Goal: Check status: Check status

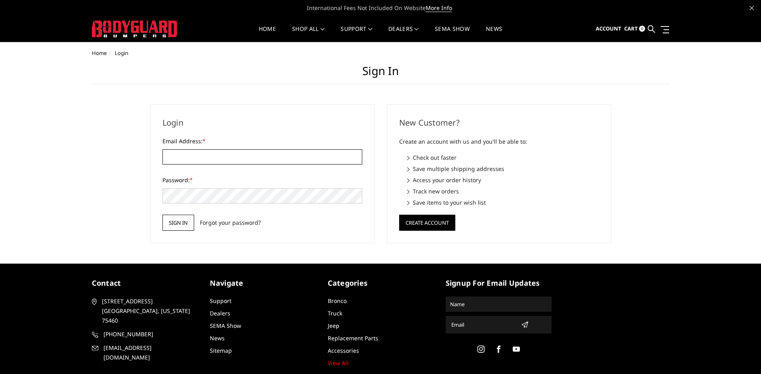
type input "[EMAIL_ADDRESS][DOMAIN_NAME]"
click at [169, 219] on input "Sign in" at bounding box center [179, 223] width 32 height 16
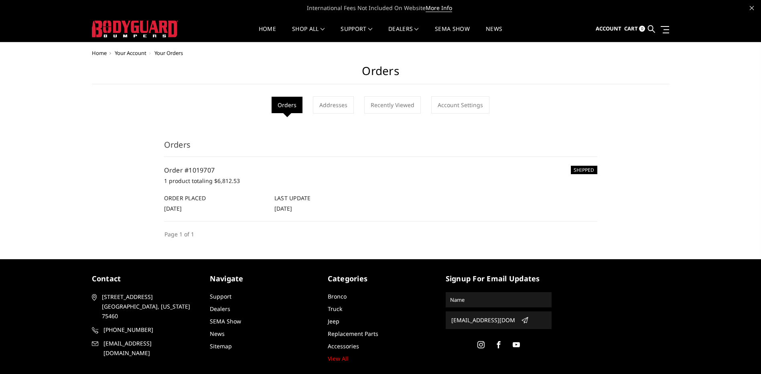
click at [583, 166] on h6 "SHIPPED" at bounding box center [584, 170] width 26 height 8
click at [240, 190] on div "SHIPPED Order #1019707 1 product totaling $6,812.53 Order Placed [DATE] Last Up…" at bounding box center [380, 188] width 433 height 47
click at [356, 226] on section "Orders SHIPPED Order #1019707 1 product totaling $6,812.53 Order Placed [DATE] …" at bounding box center [381, 189] width 442 height 100
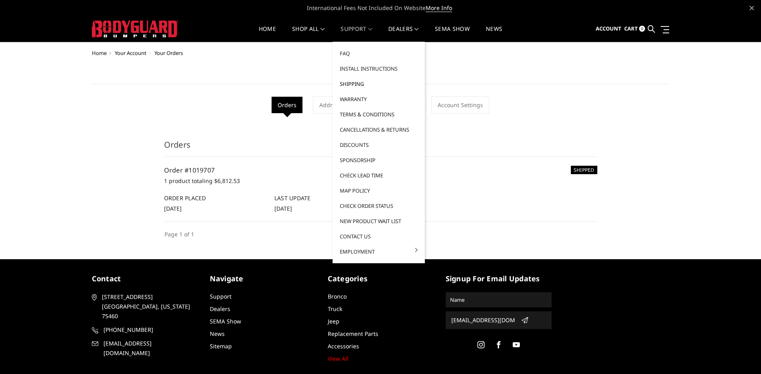
click at [351, 85] on link "Shipping" at bounding box center [379, 83] width 86 height 15
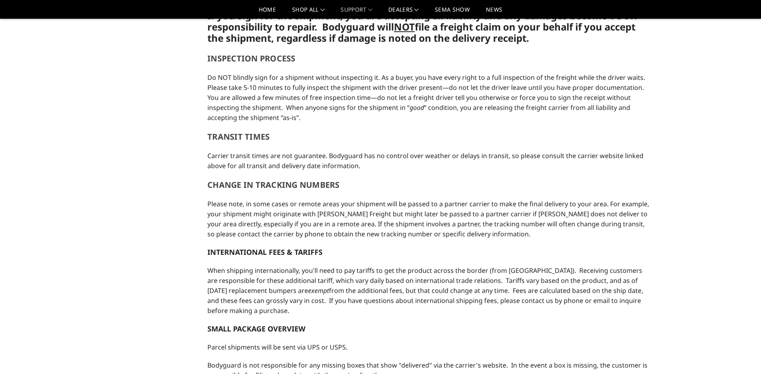
scroll to position [281, 0]
